Goal: Task Accomplishment & Management: Check status

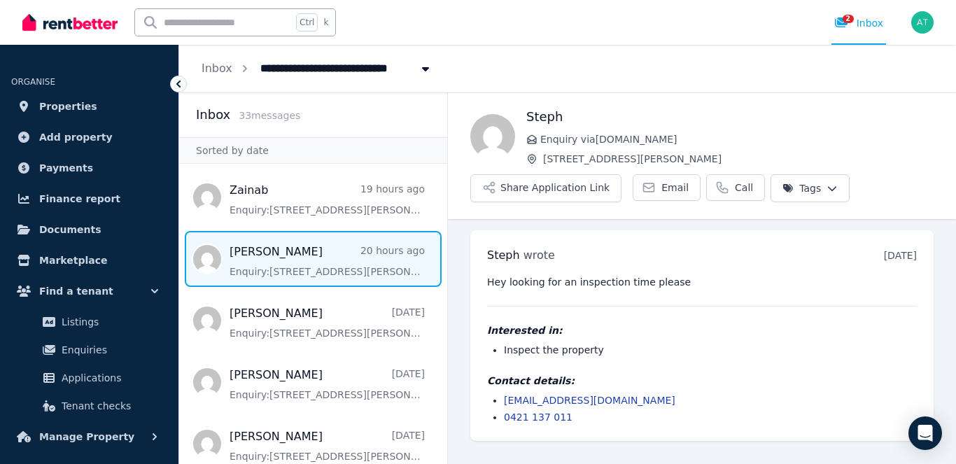
click at [253, 256] on span "Message list" at bounding box center [313, 259] width 268 height 56
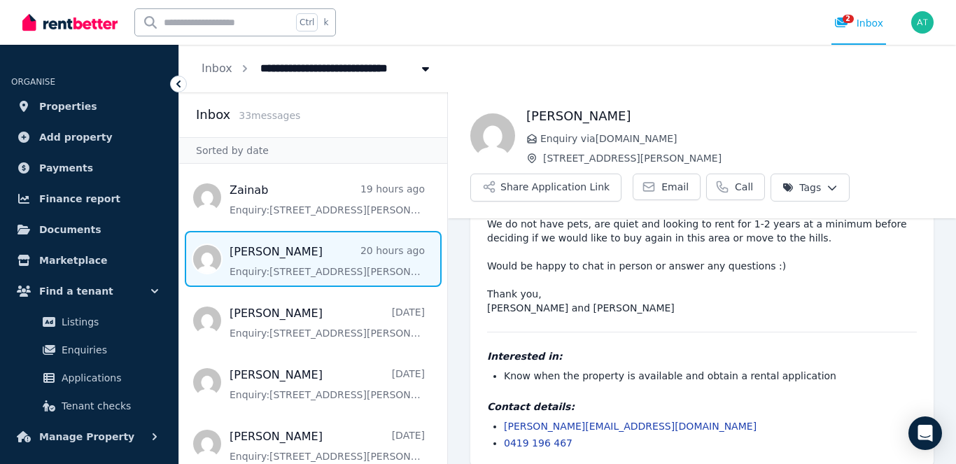
click at [288, 254] on span "Message list" at bounding box center [313, 259] width 268 height 56
click at [97, 379] on span "Applications" at bounding box center [109, 378] width 95 height 17
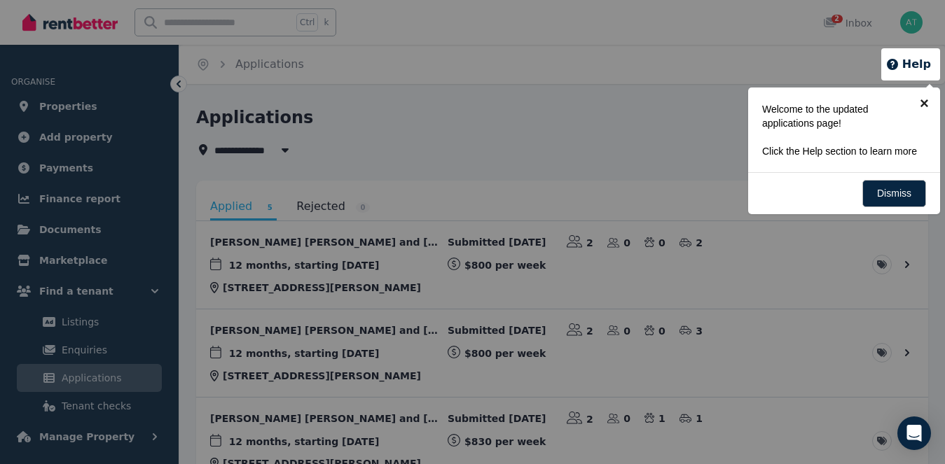
click at [926, 101] on link "×" at bounding box center [924, 104] width 32 height 32
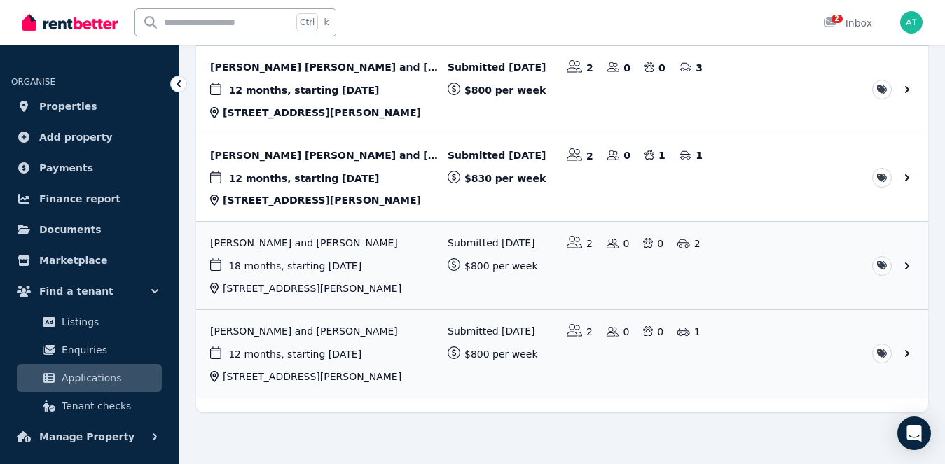
scroll to position [270, 0]
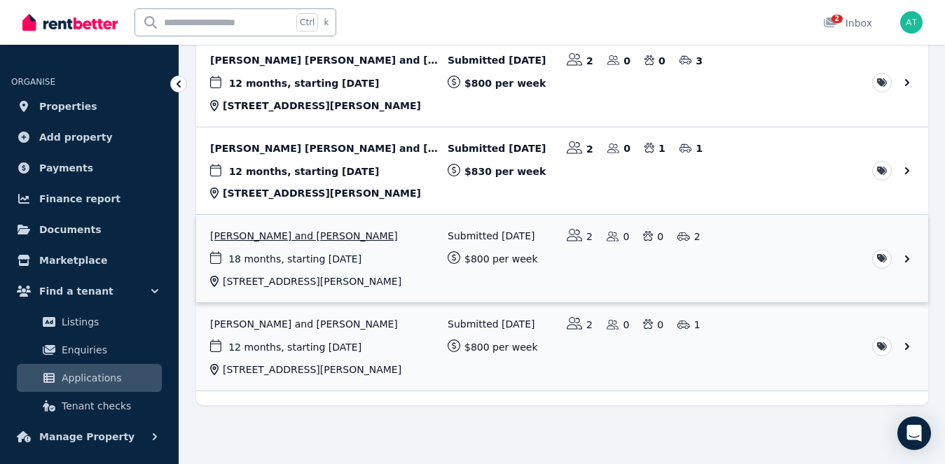
click at [305, 237] on link "View application: Sabrina Sliskovic and Christian Sliskovic" at bounding box center [562, 259] width 732 height 88
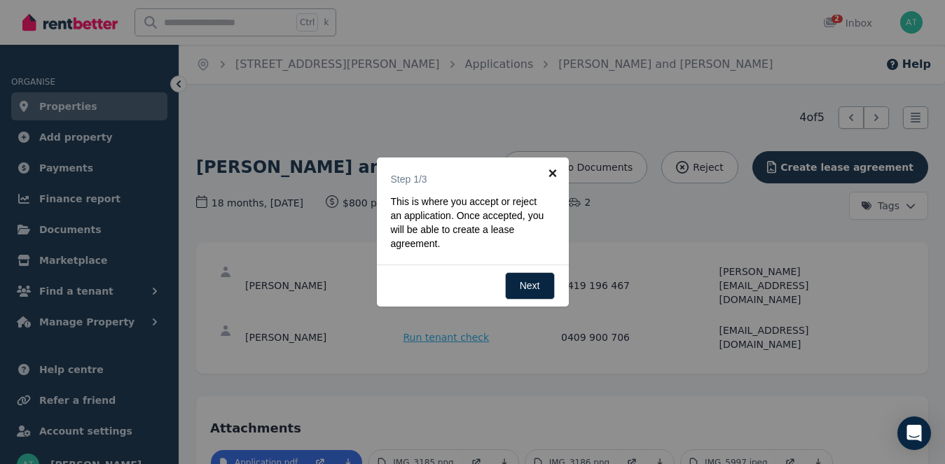
click at [552, 170] on link "×" at bounding box center [553, 174] width 32 height 32
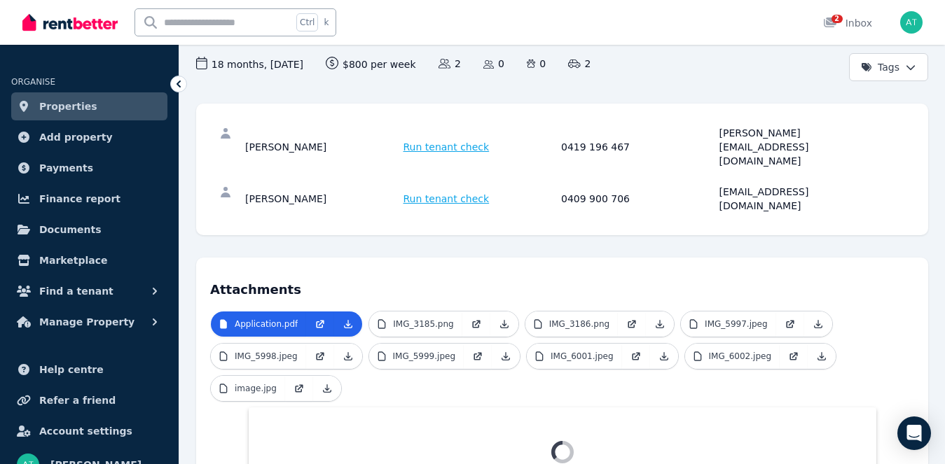
scroll to position [176, 0]
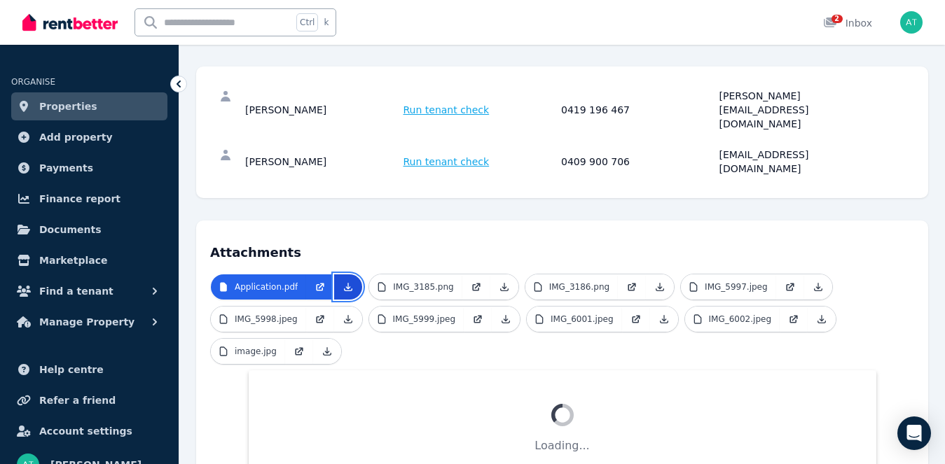
click at [342, 281] on icon at bounding box center [347, 286] width 11 height 11
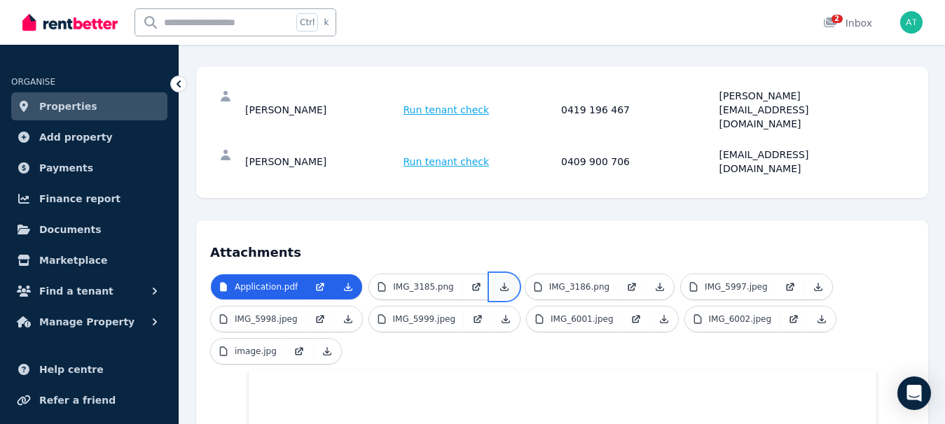
click at [500, 284] on icon at bounding box center [504, 288] width 8 height 8
click at [654, 281] on icon at bounding box center [659, 286] width 11 height 11
click at [812, 281] on icon at bounding box center [817, 286] width 11 height 11
click at [342, 314] on icon at bounding box center [347, 319] width 11 height 11
click at [345, 314] on icon at bounding box center [347, 319] width 11 height 11
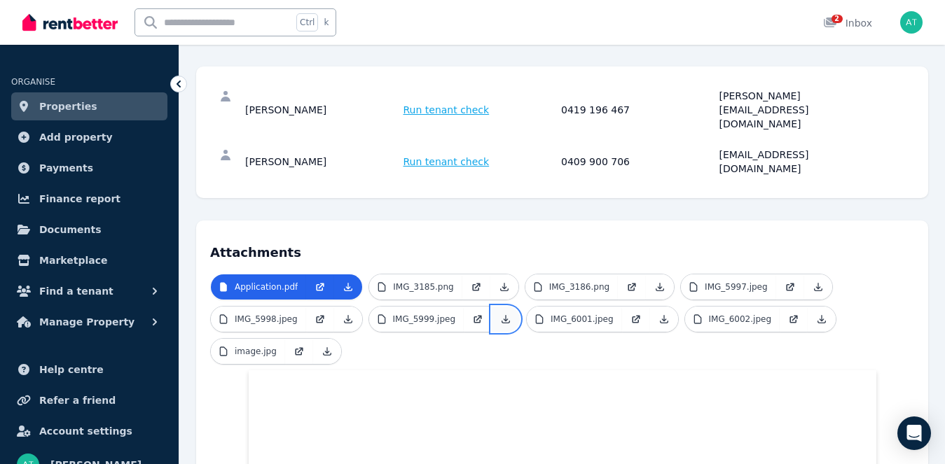
click at [500, 314] on icon at bounding box center [505, 319] width 11 height 11
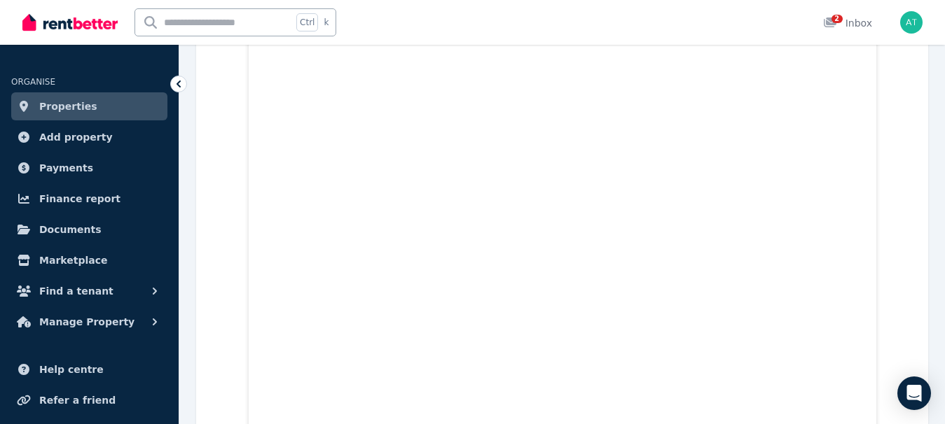
scroll to position [4887, 0]
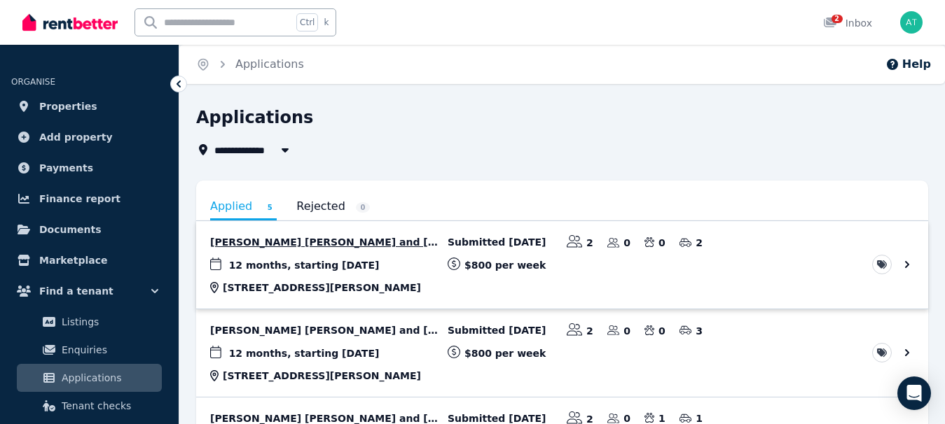
click at [329, 242] on link "View application: Sandeep Singh Kamboj and Kirandeep Kaur" at bounding box center [562, 265] width 732 height 88
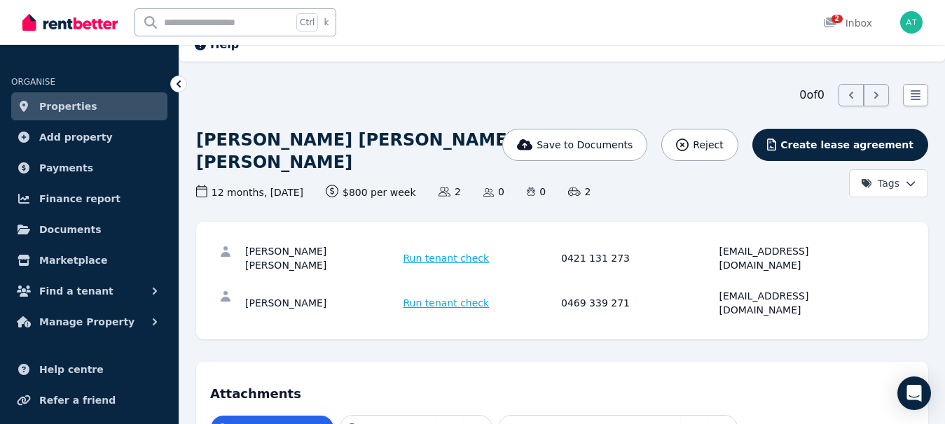
scroll to position [84, 0]
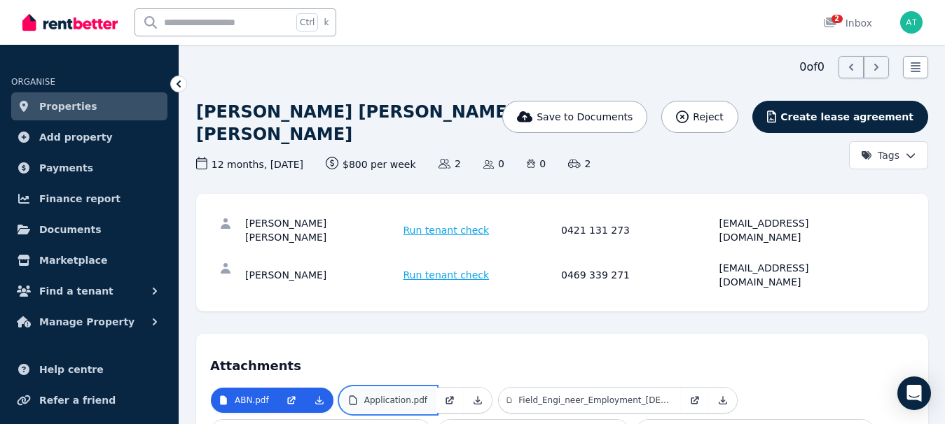
click at [410, 395] on p "Application.pdf" at bounding box center [395, 400] width 63 height 11
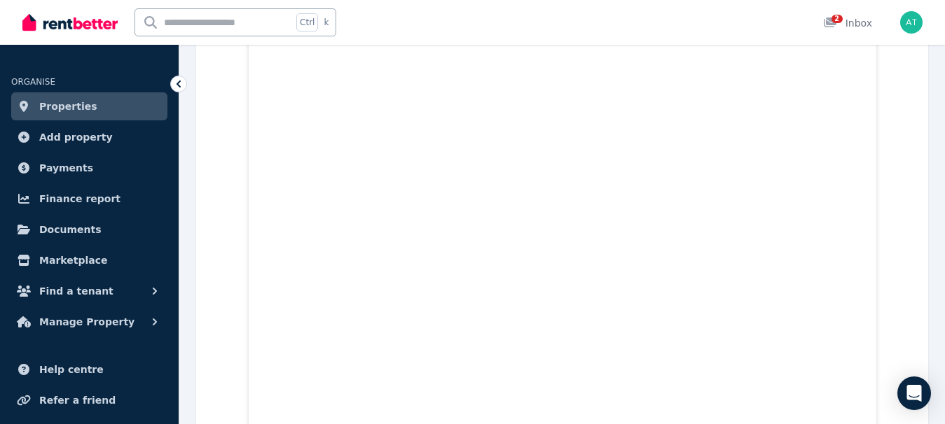
scroll to position [3585, 0]
